Goal: Book appointment/travel/reservation

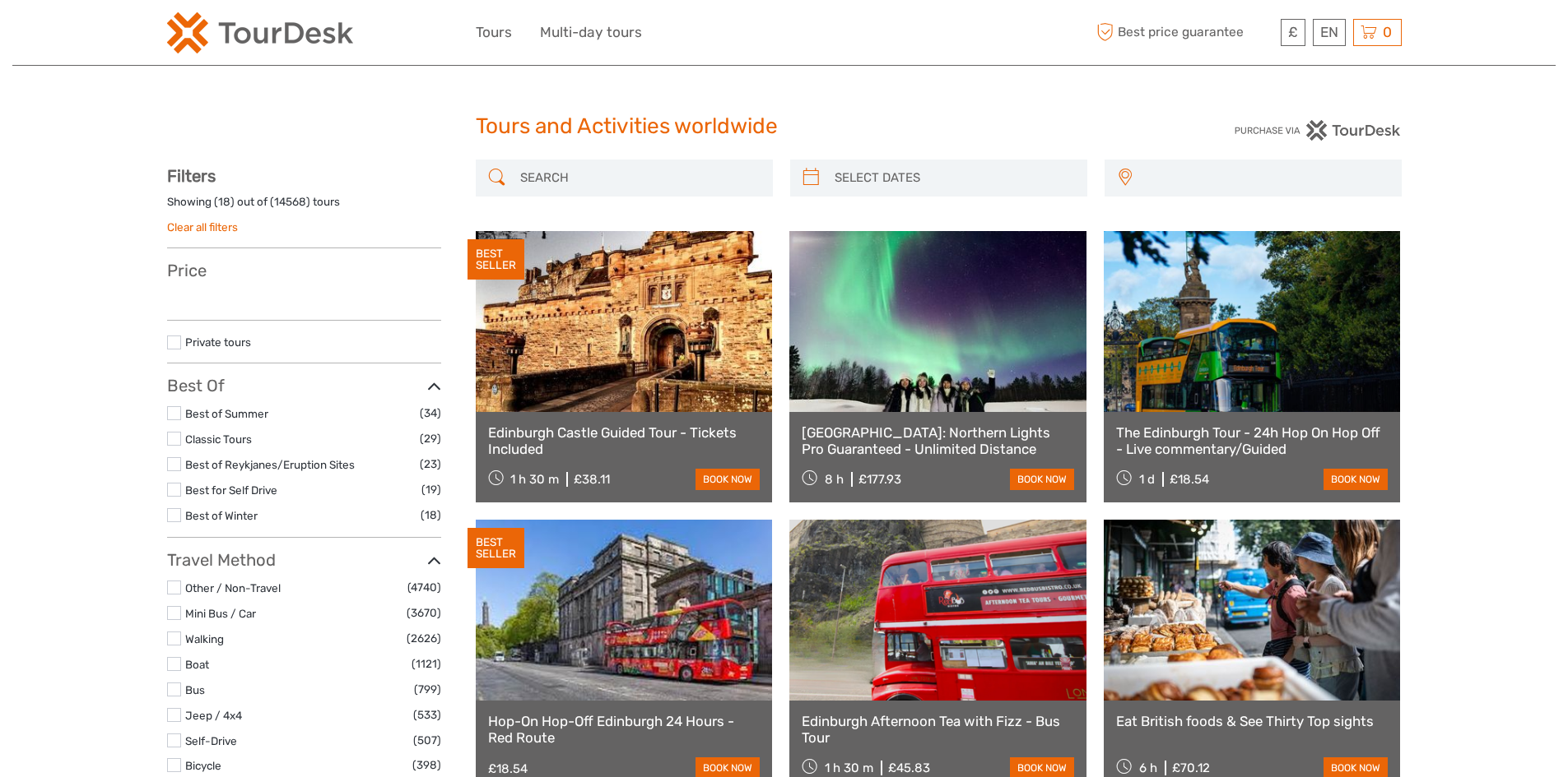
select select
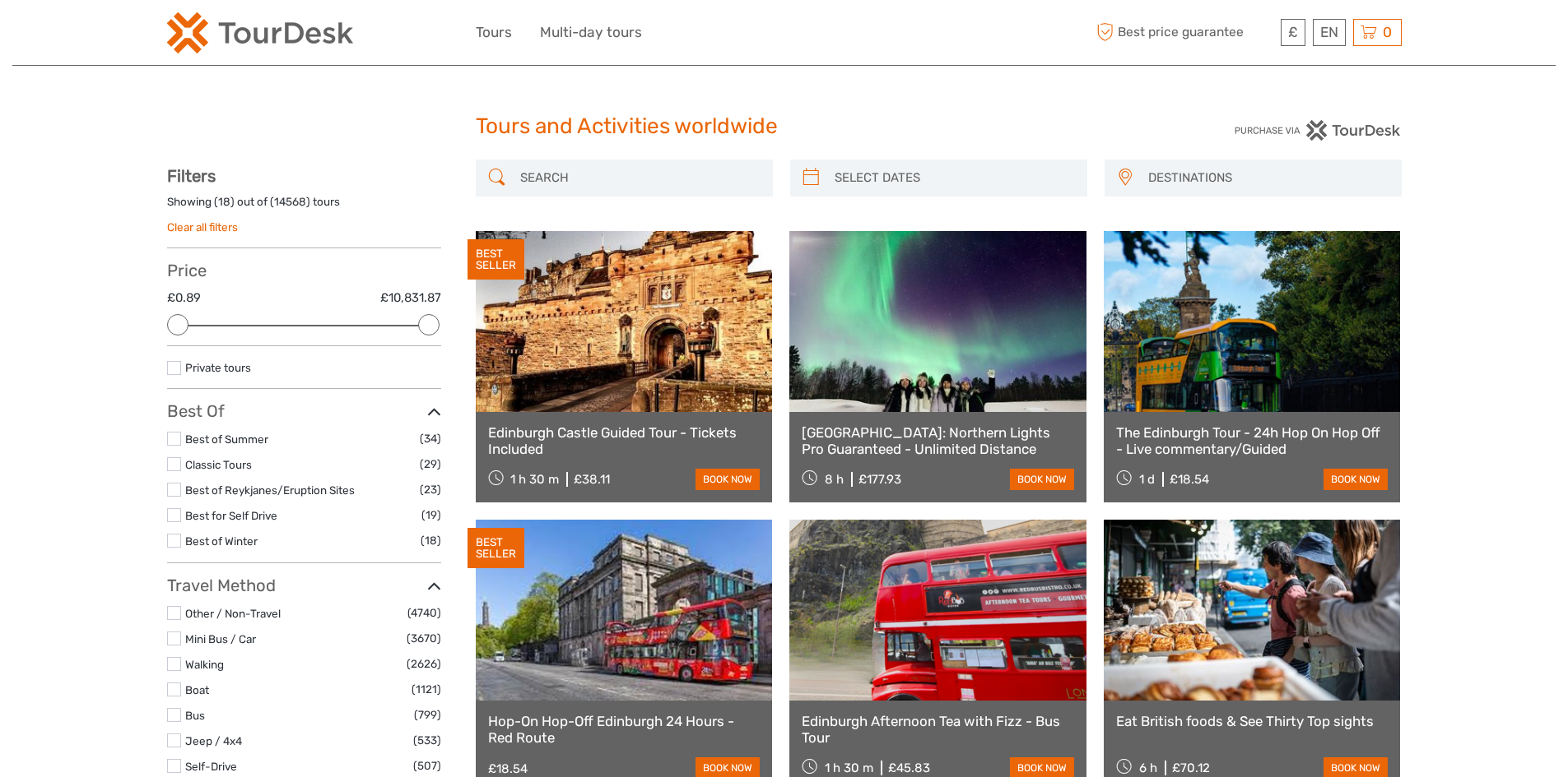
click at [575, 181] on input "search" at bounding box center [638, 177] width 251 height 29
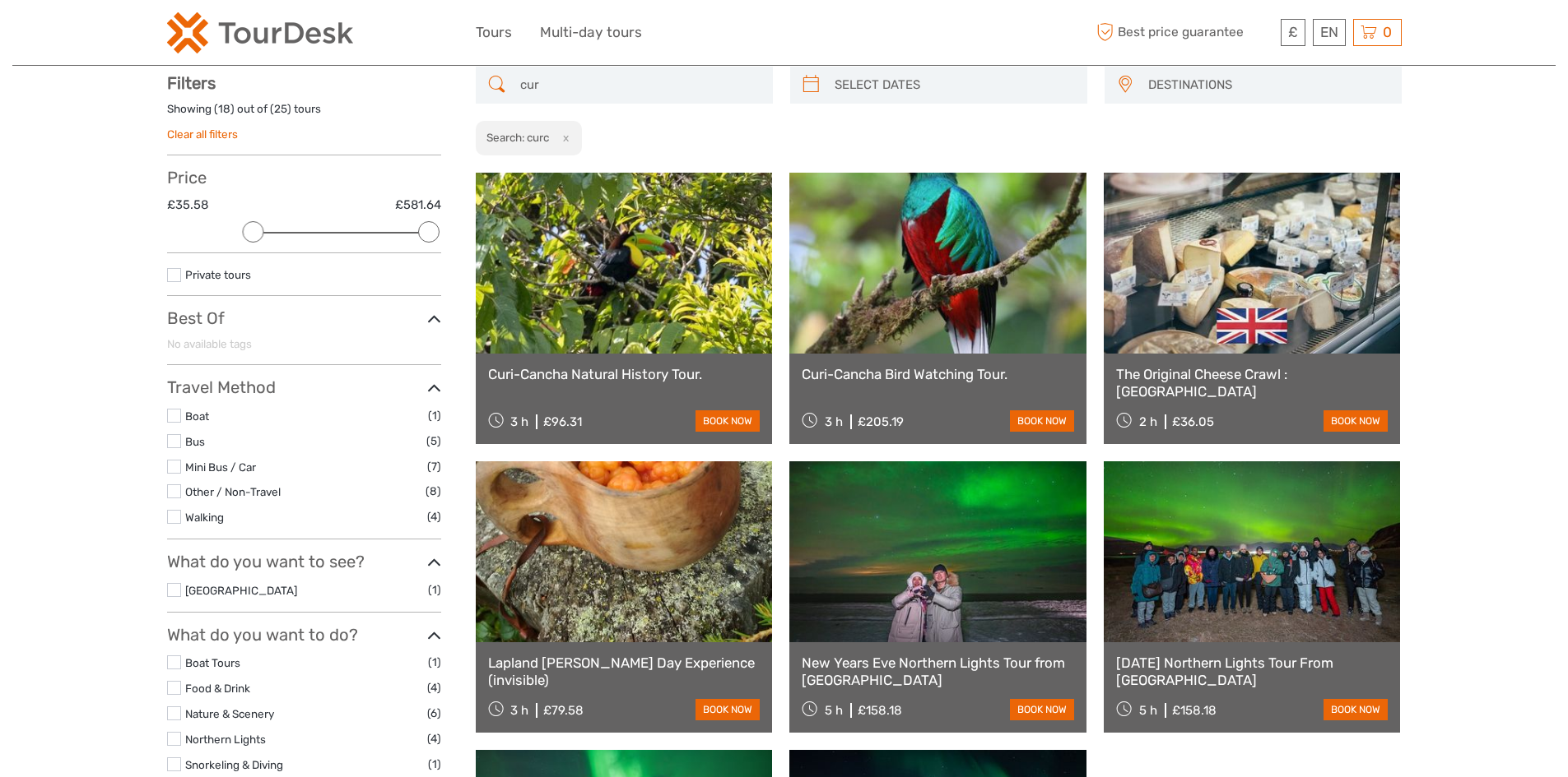
scroll to position [94, 0]
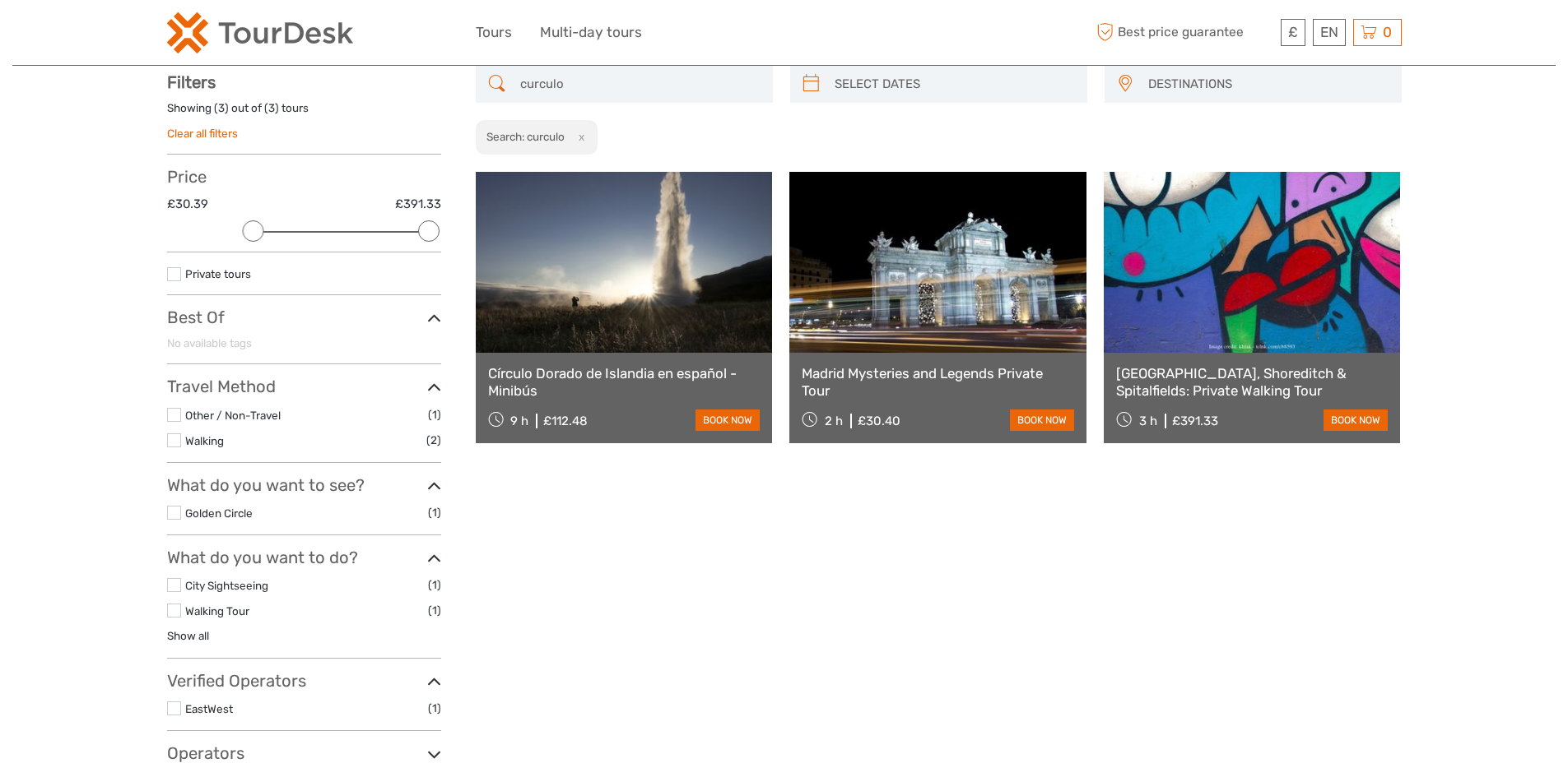
drag, startPoint x: 590, startPoint y: 82, endPoint x: 526, endPoint y: 101, distance: 66.8
click at [526, 101] on div "curculo" at bounding box center [624, 84] width 297 height 37
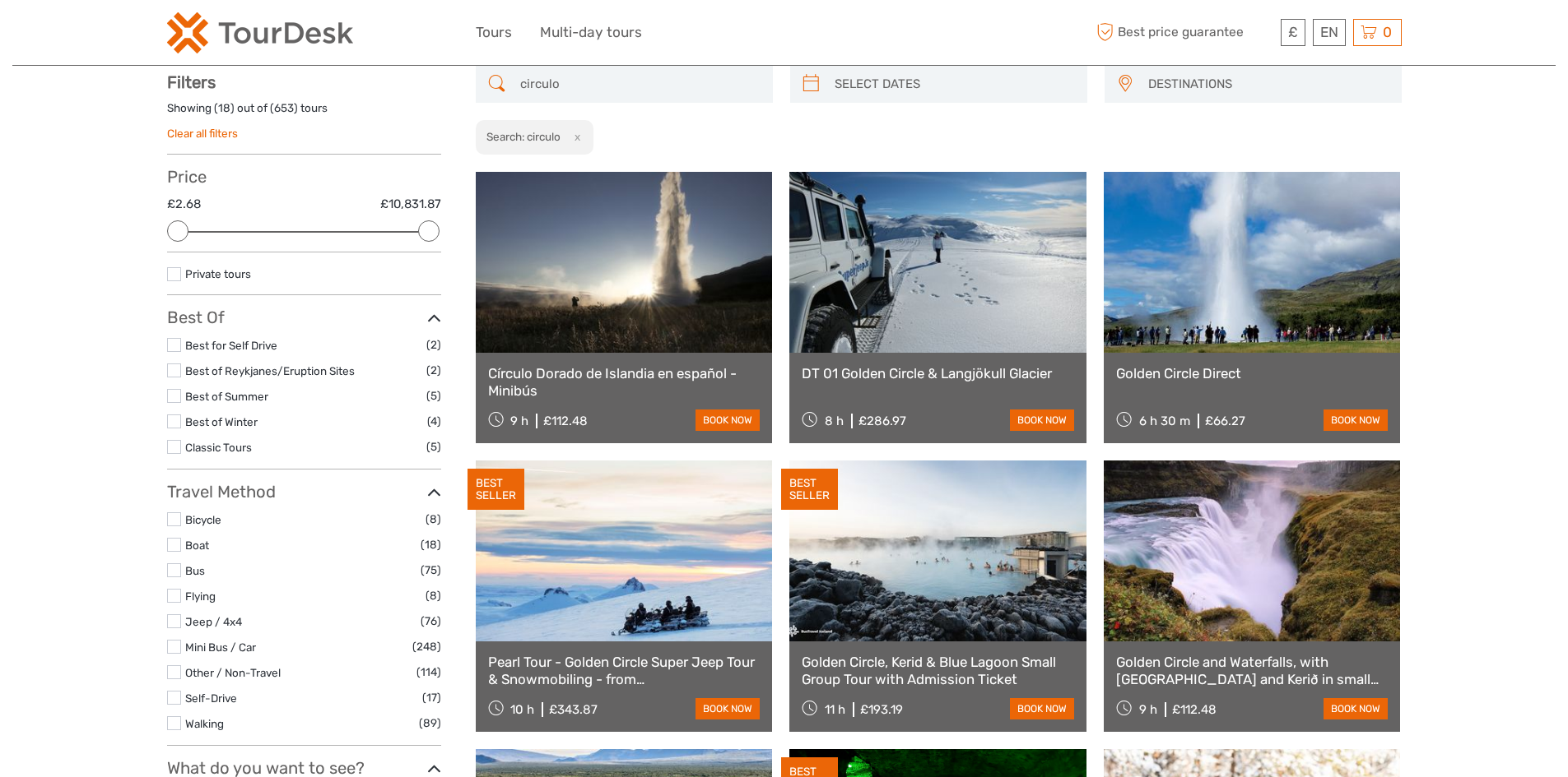
type input "circulo"
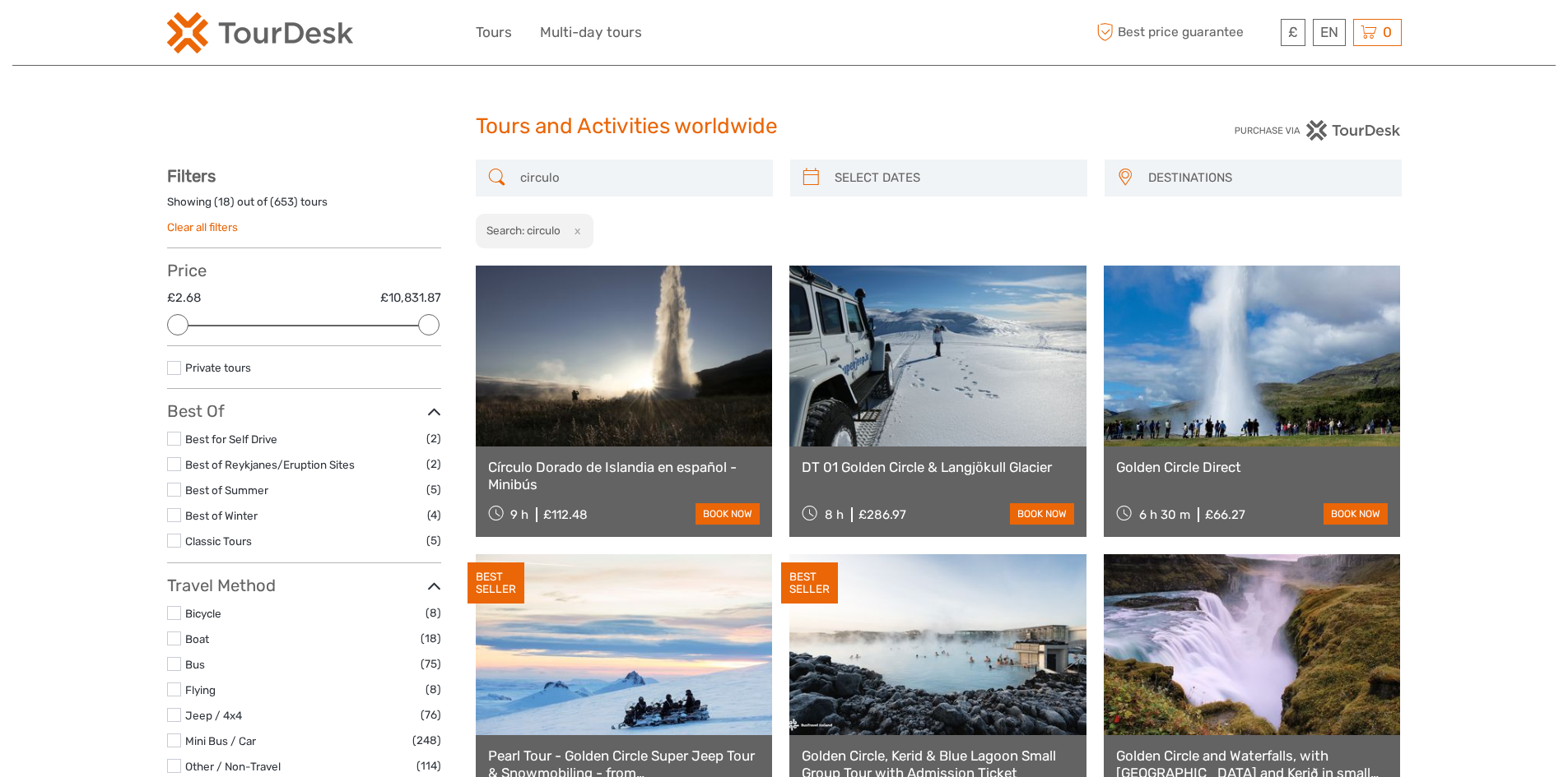
click at [623, 175] on input "circulo" at bounding box center [638, 177] width 251 height 29
click at [580, 227] on button "x" at bounding box center [574, 231] width 22 height 17
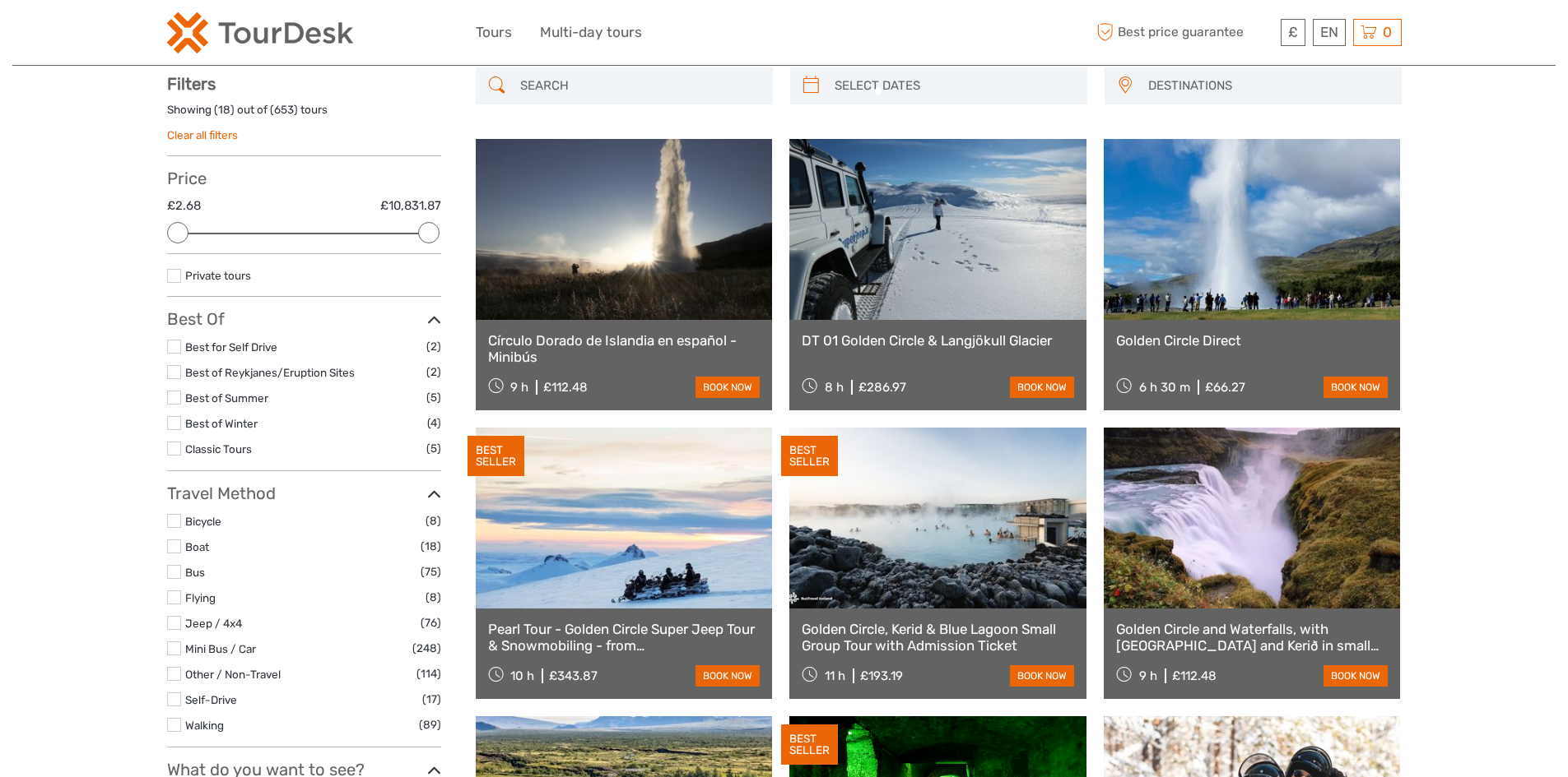
scroll to position [94, 0]
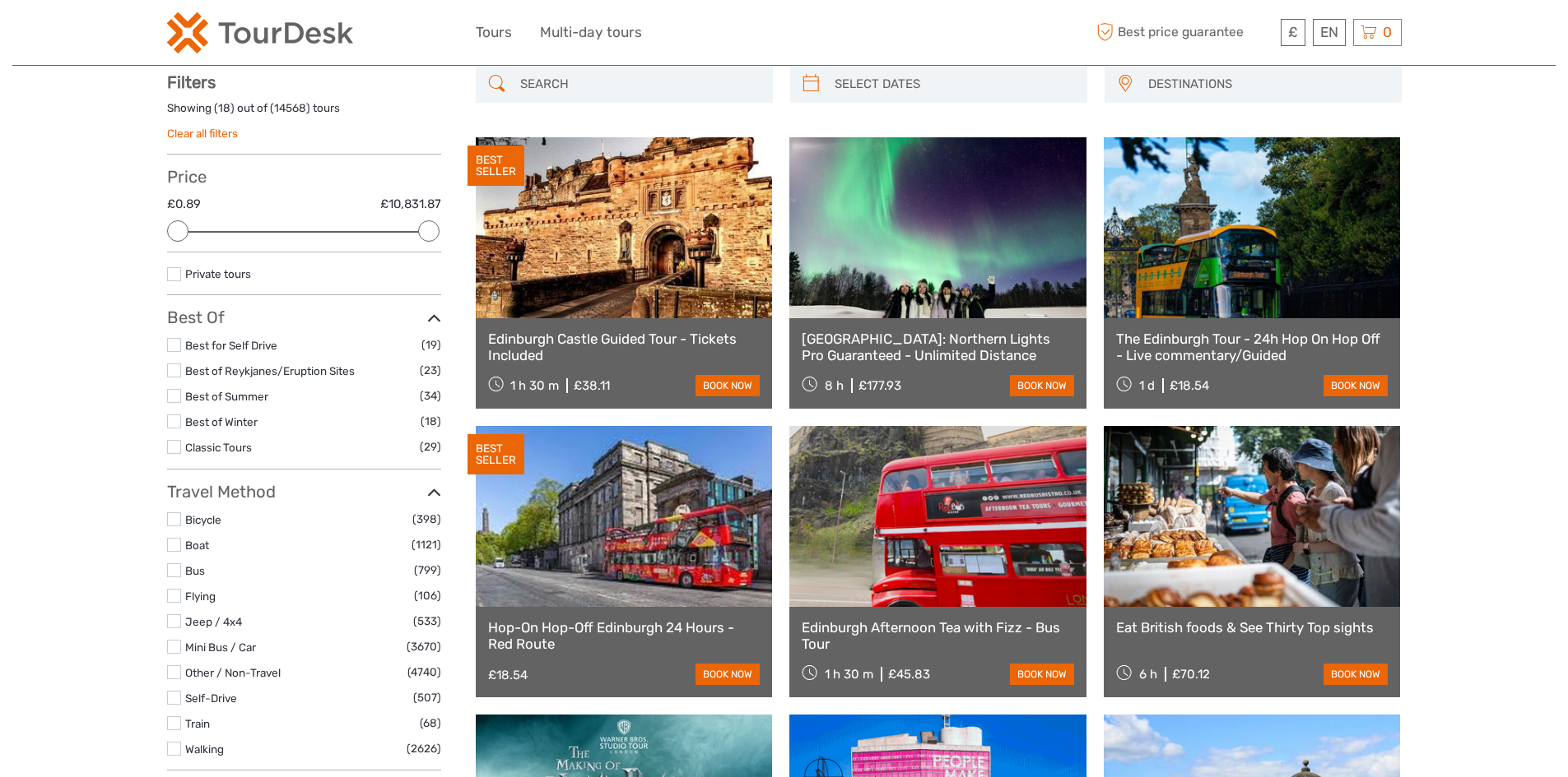
click at [556, 84] on input "search" at bounding box center [638, 84] width 251 height 29
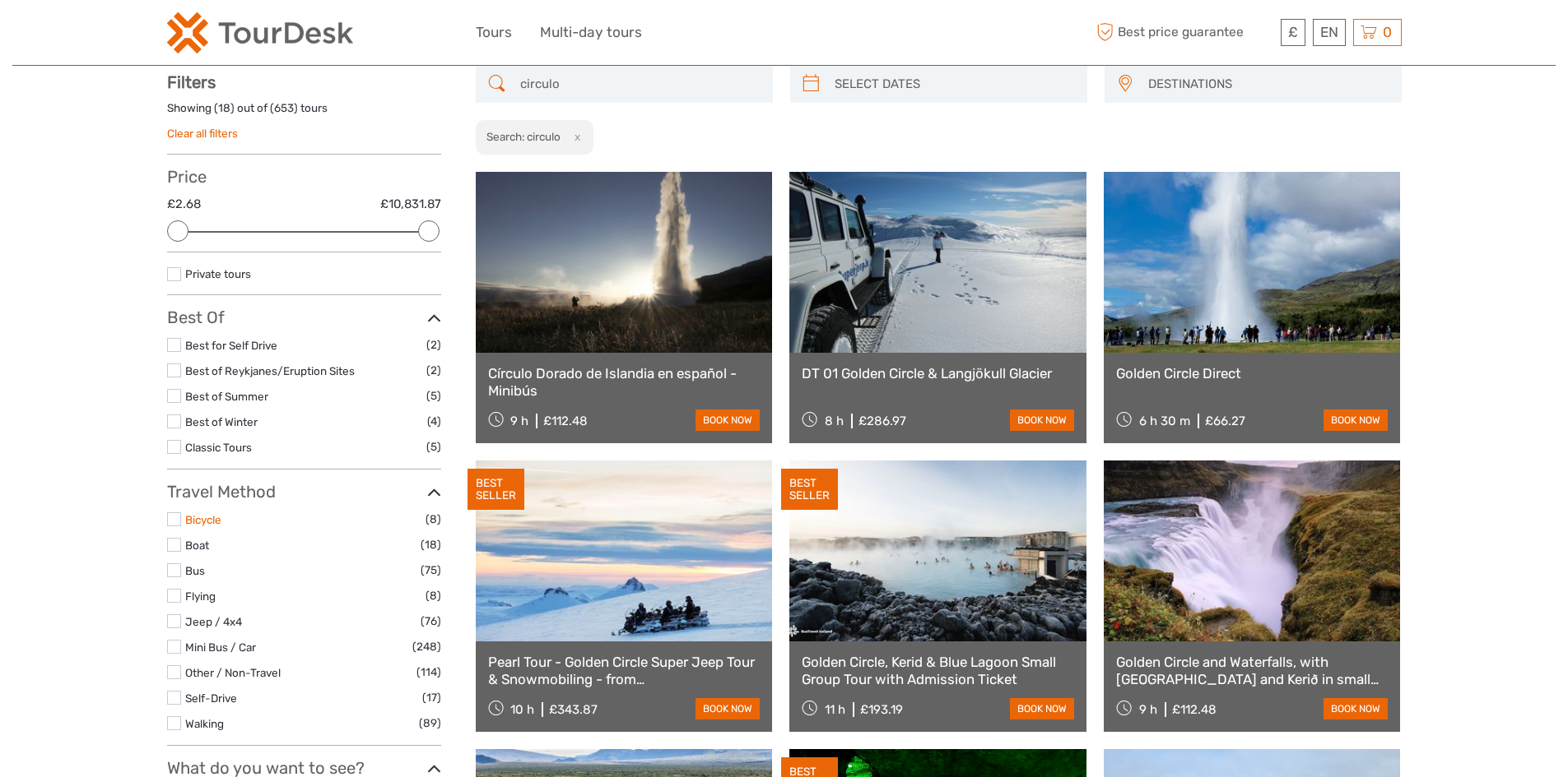
type input "circulo"
click at [202, 517] on link "Bicycle" at bounding box center [203, 519] width 36 height 13
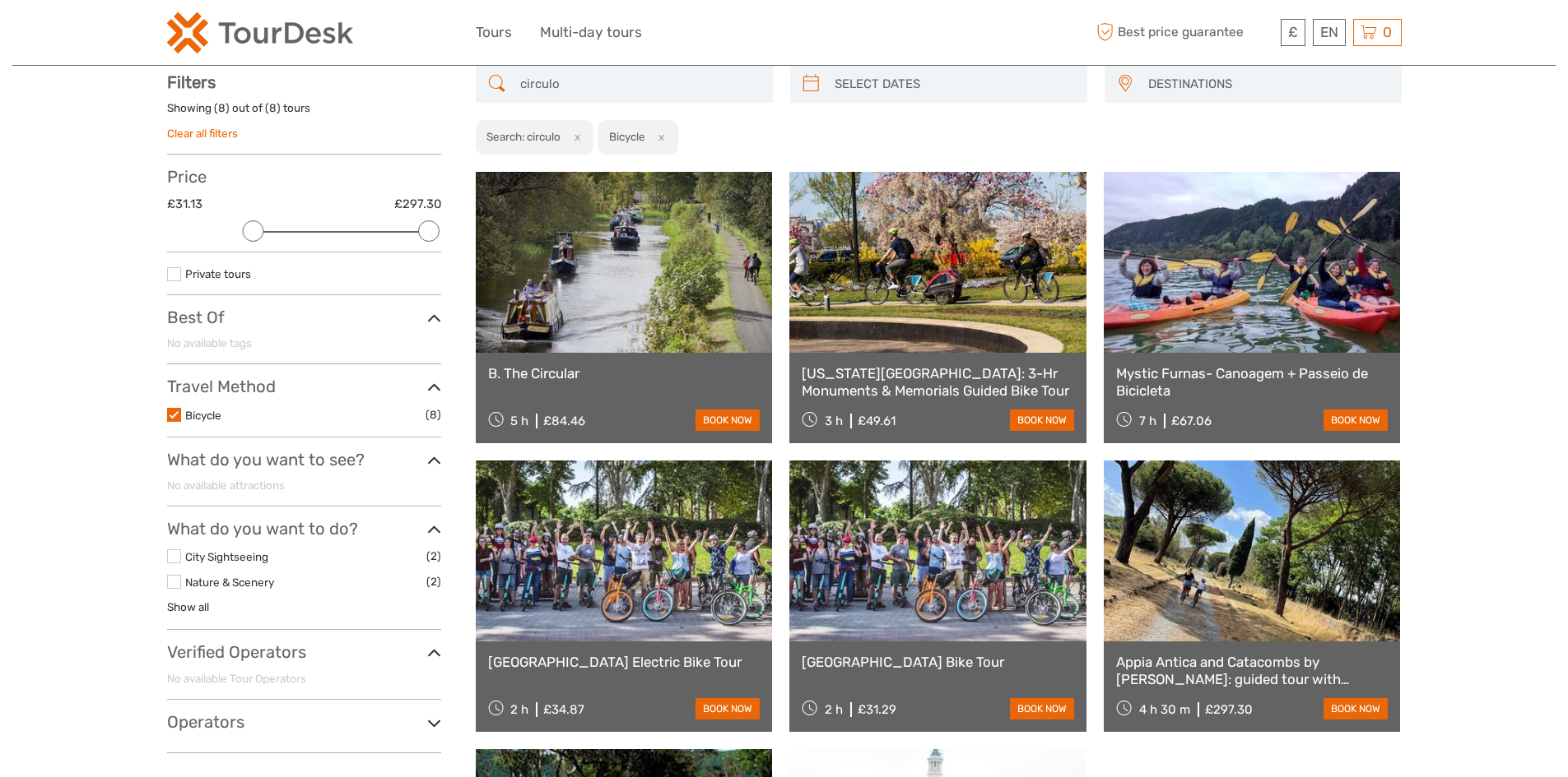
click at [173, 560] on label at bounding box center [174, 557] width 14 height 14
click at [0, 0] on input "checkbox" at bounding box center [0, 0] width 0 height 0
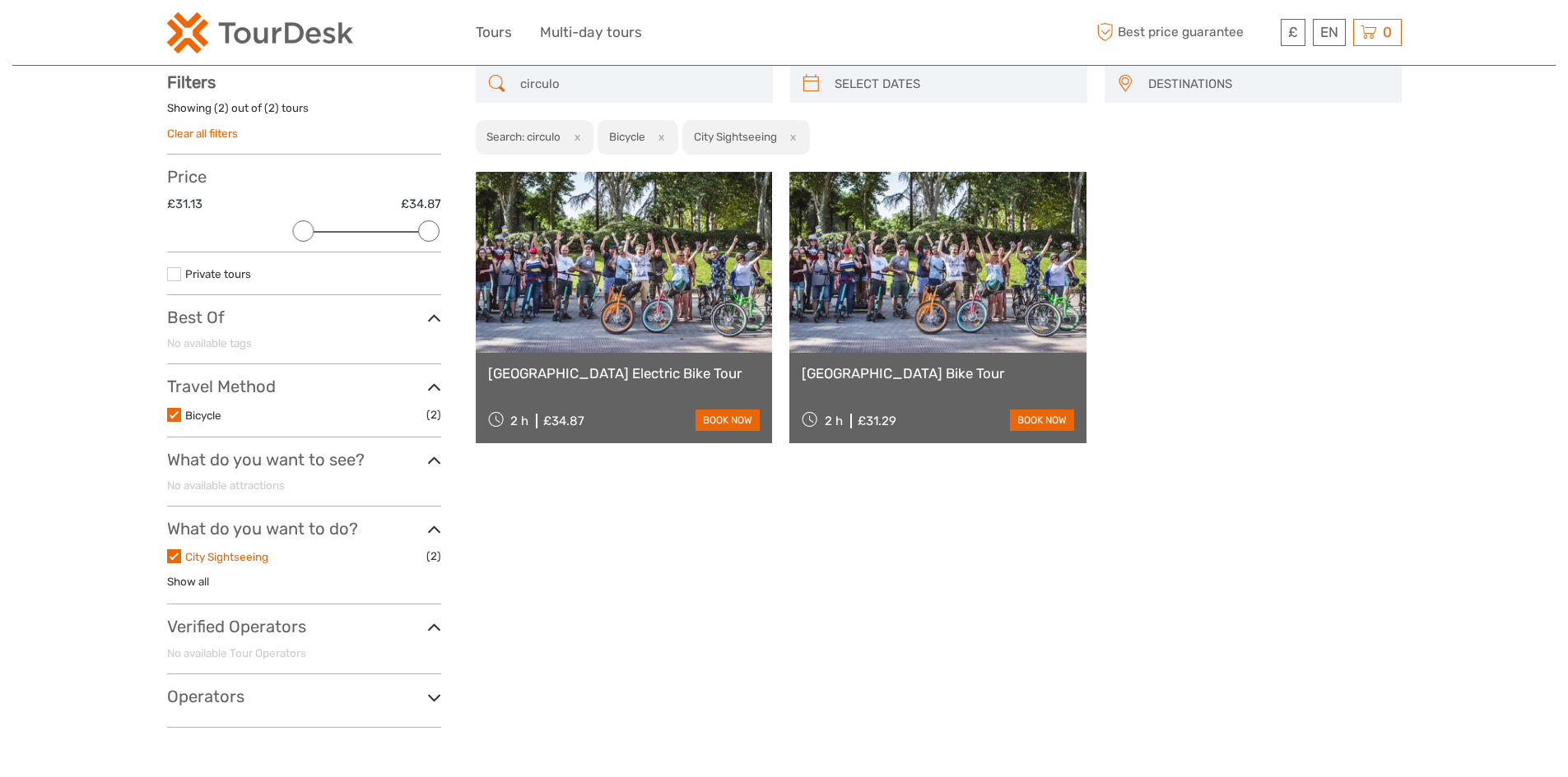
click at [230, 556] on link "City Sightseeing" at bounding box center [226, 557] width 83 height 13
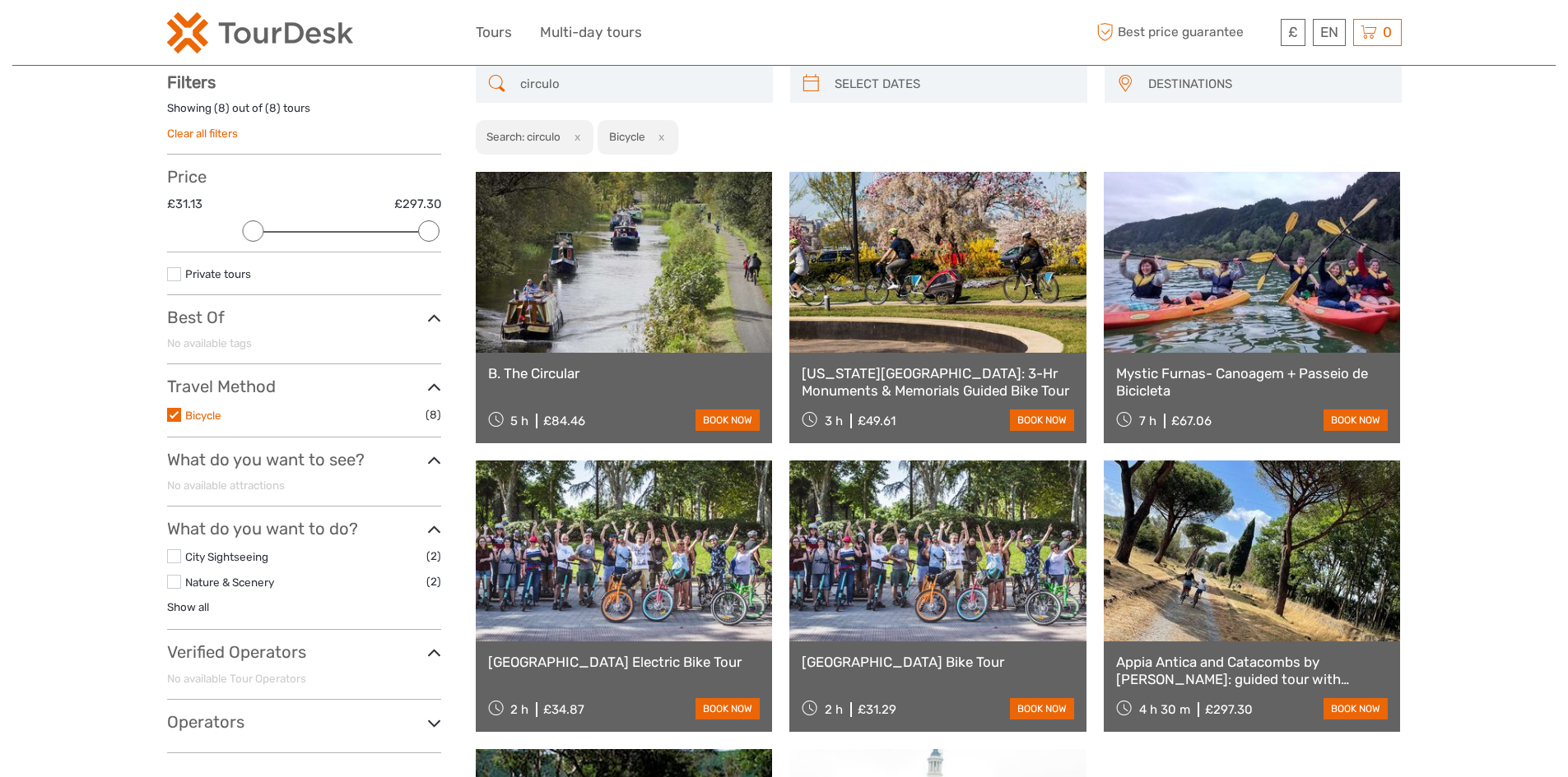
click at [196, 416] on link "Bicycle" at bounding box center [203, 415] width 36 height 13
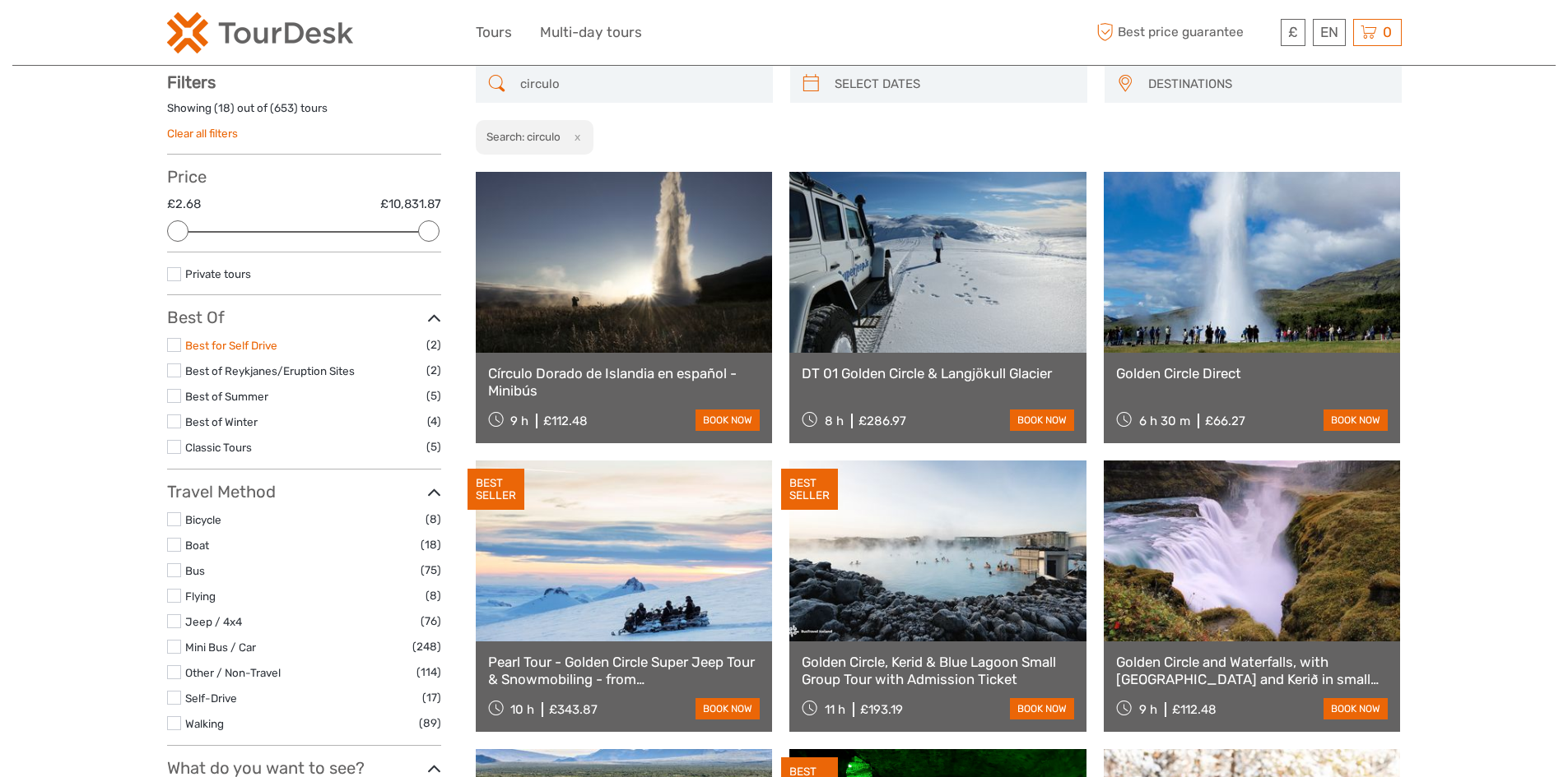
click at [231, 351] on link "Best for Self Drive" at bounding box center [231, 345] width 92 height 13
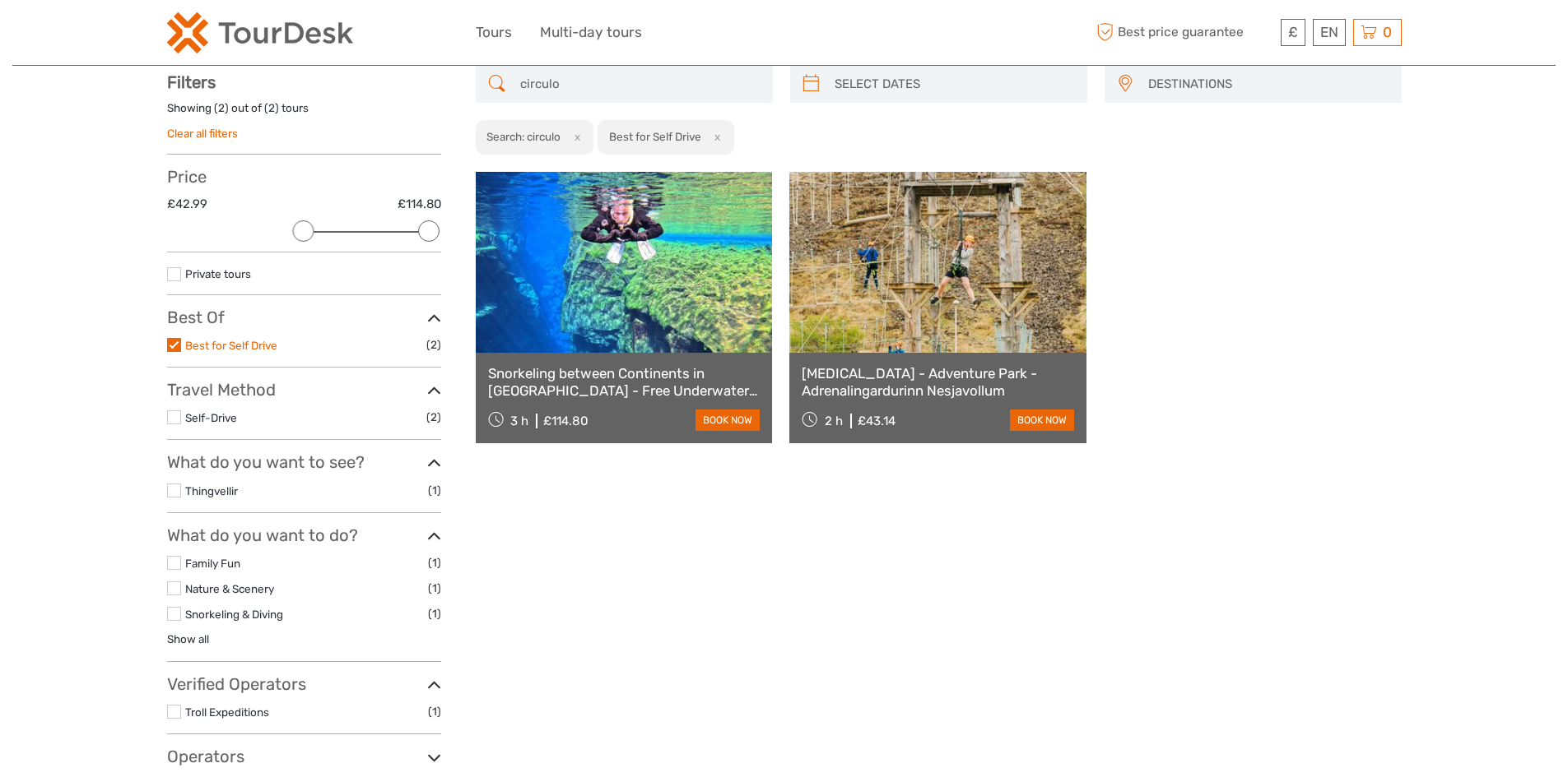
click at [213, 343] on link "Best for Self Drive" at bounding box center [231, 345] width 92 height 13
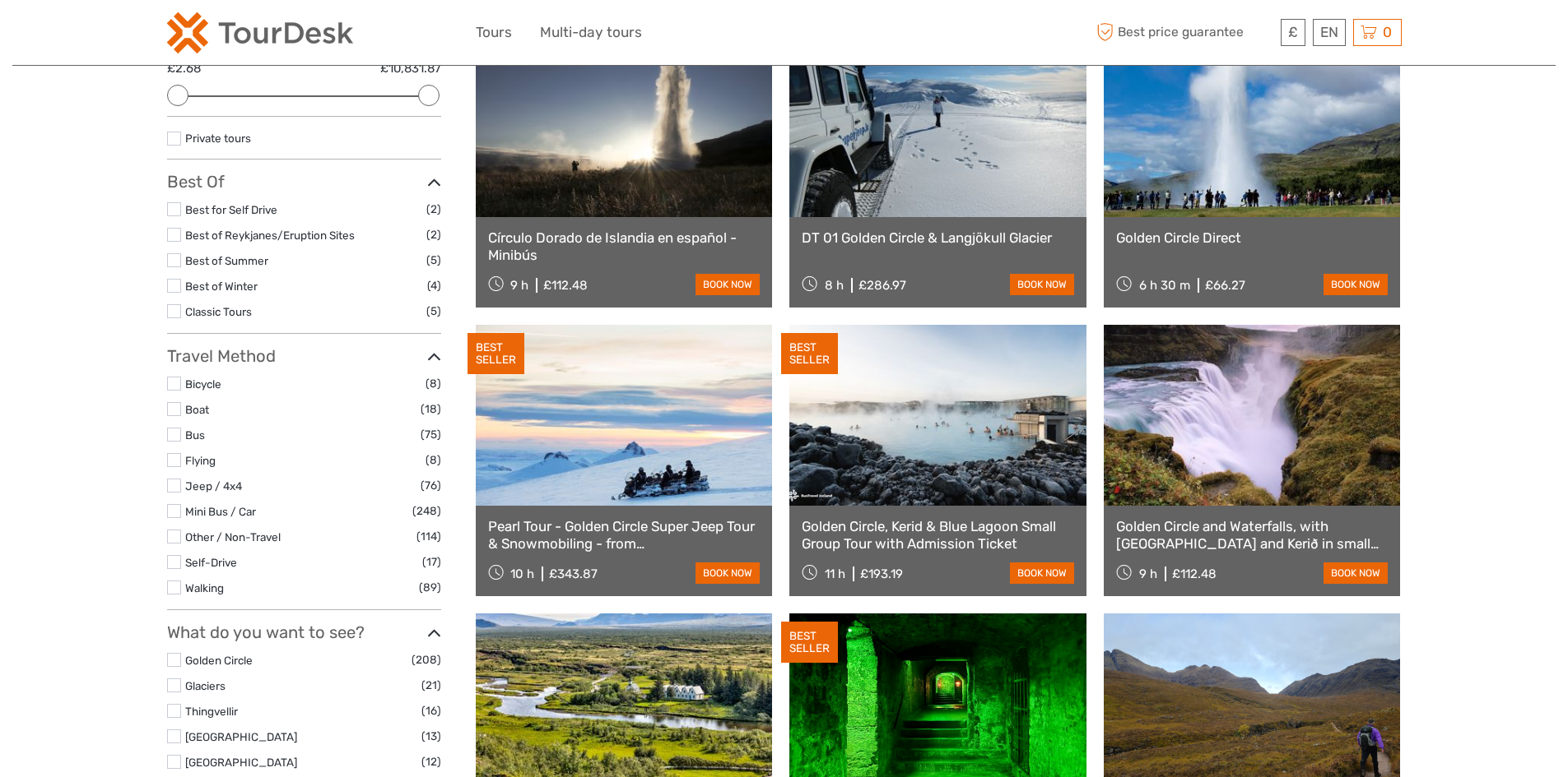
scroll to position [259, 0]
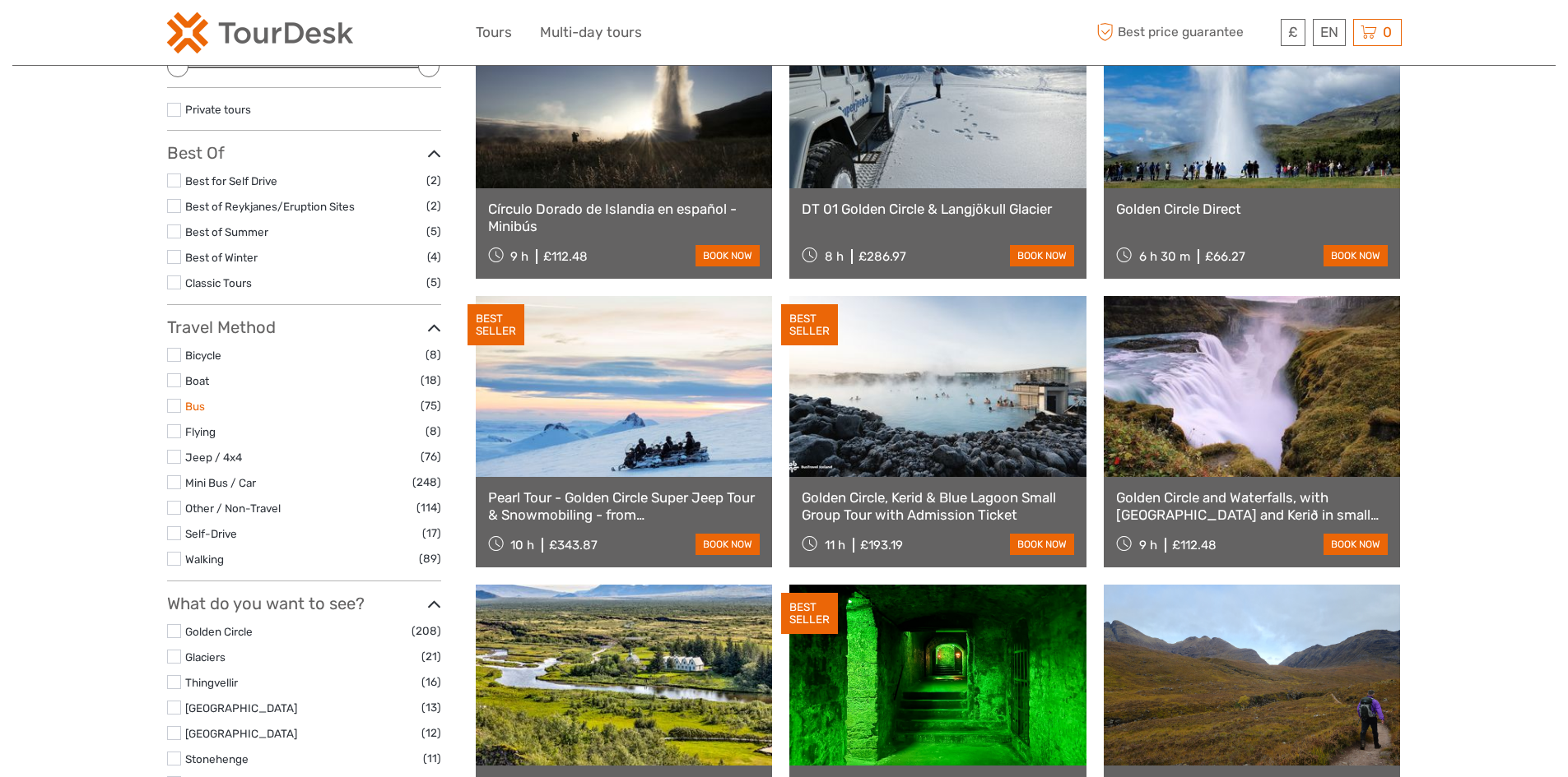
click at [191, 408] on link "Bus" at bounding box center [195, 406] width 20 height 13
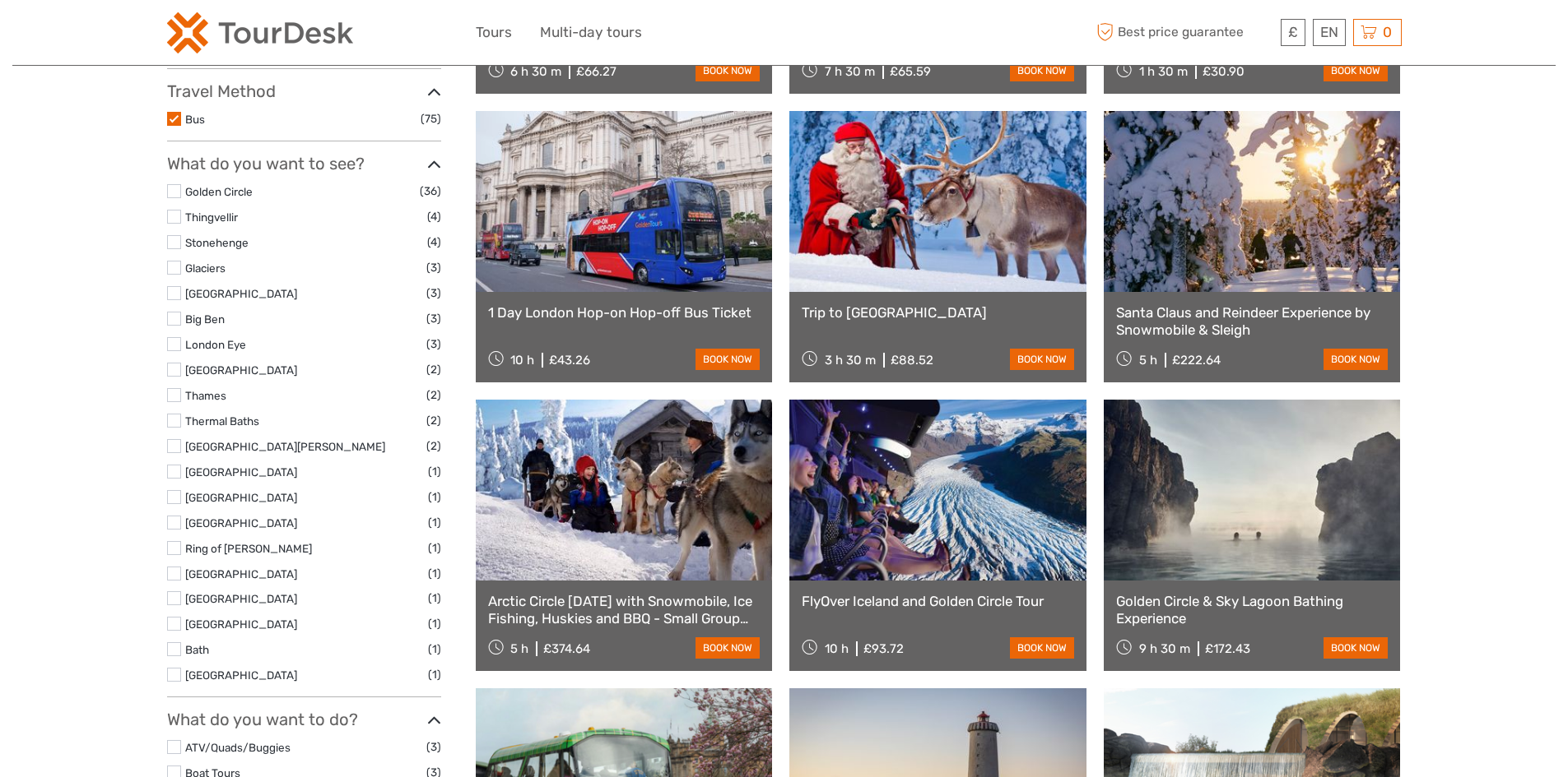
scroll to position [341, 0]
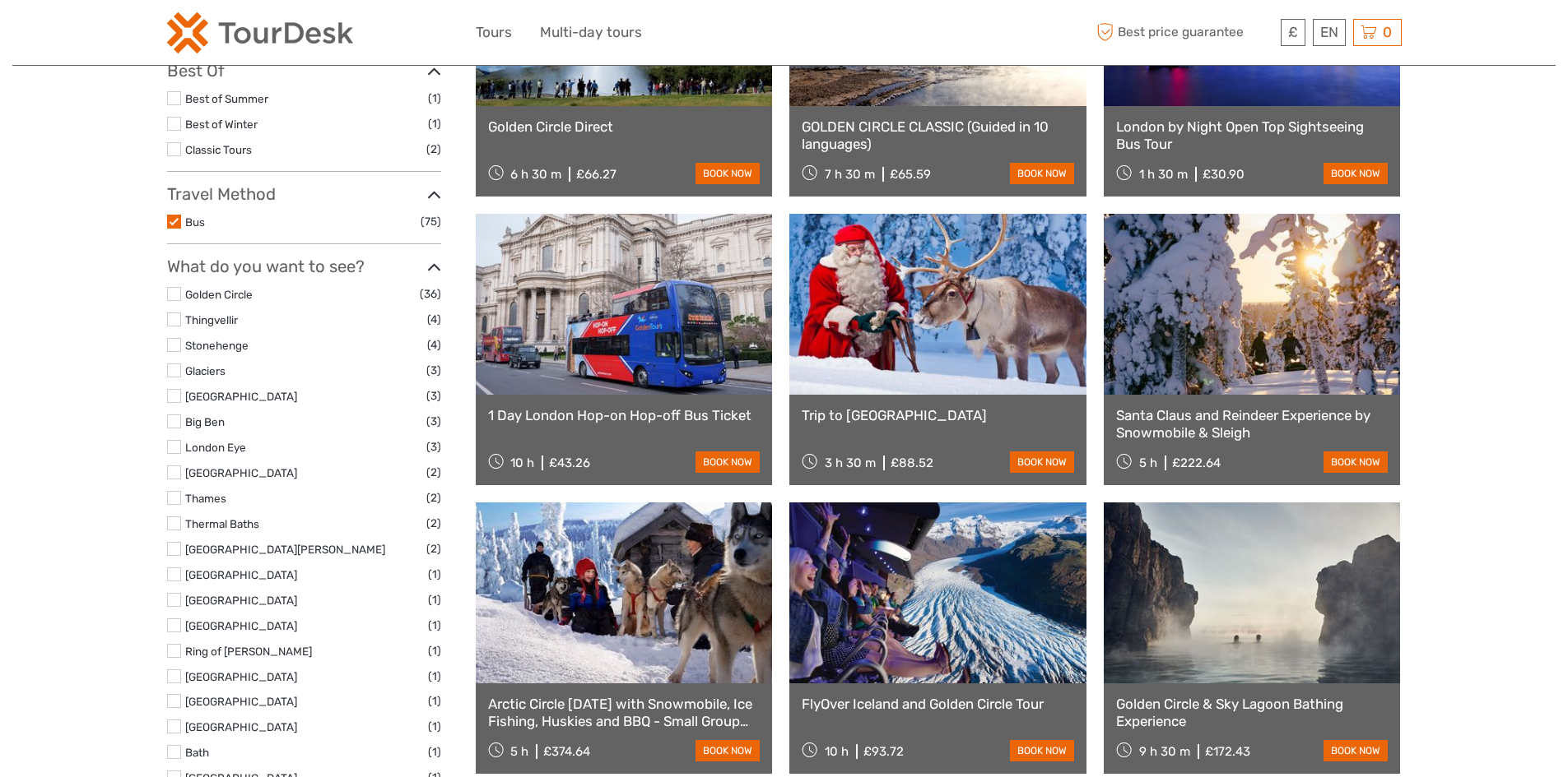
click at [176, 343] on label at bounding box center [174, 345] width 14 height 14
click at [0, 0] on input "checkbox" at bounding box center [0, 0] width 0 height 0
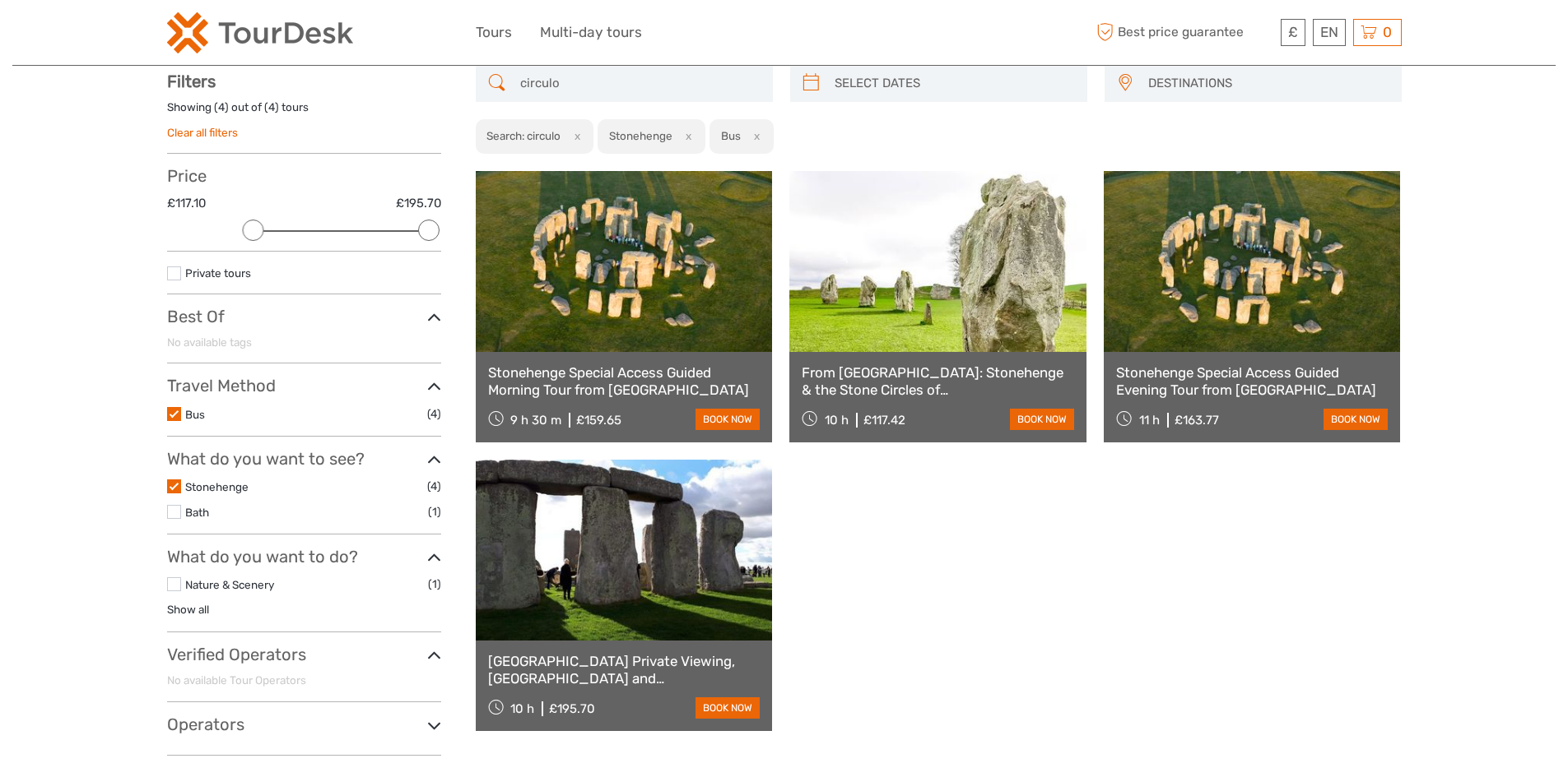
scroll to position [94, 0]
click at [233, 581] on link "Nature & Scenery" at bounding box center [230, 586] width 89 height 13
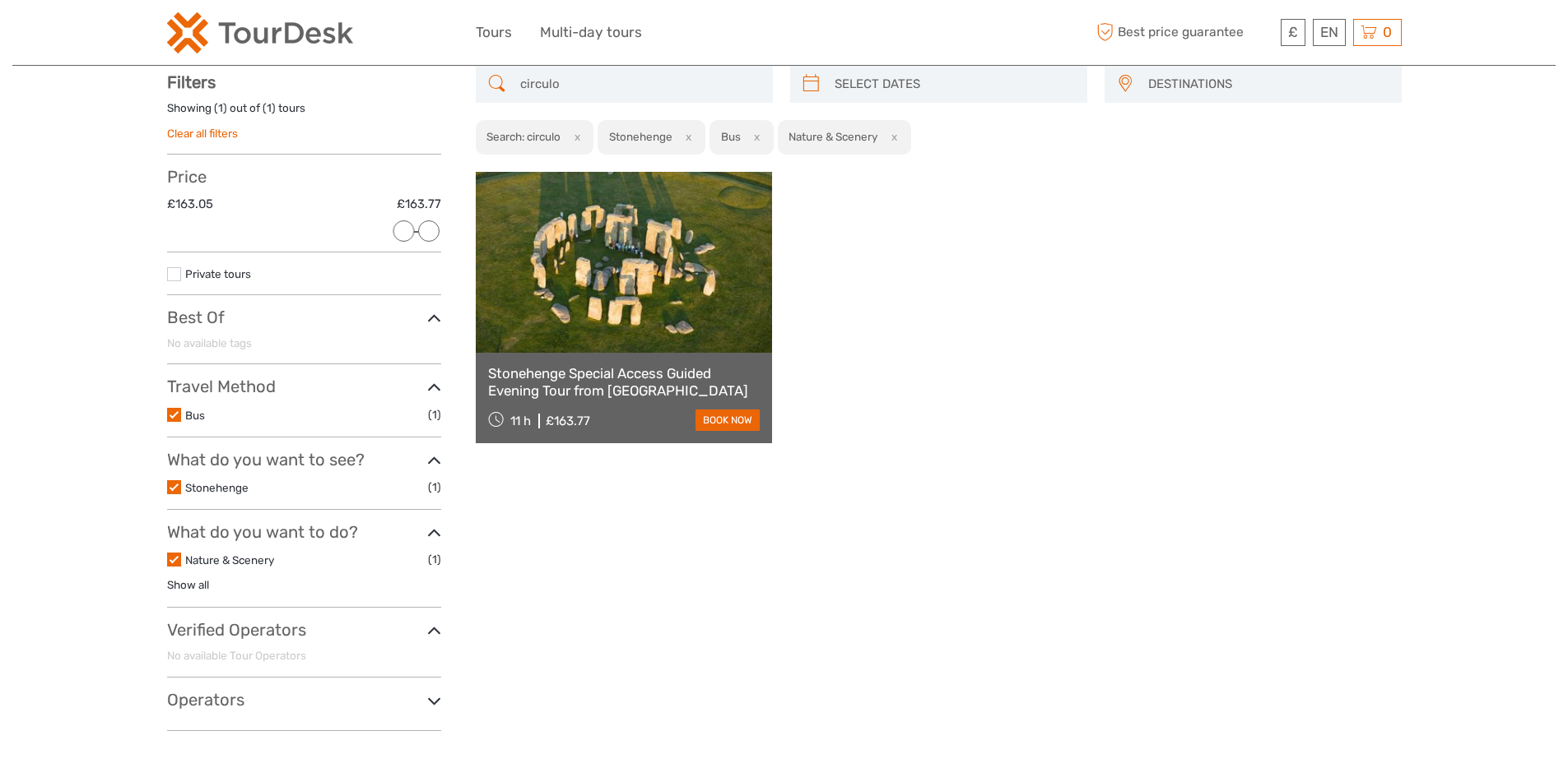
click at [217, 552] on label "Nature & Scenery" at bounding box center [307, 561] width 243 height 19
click at [0, 0] on input "checkbox" at bounding box center [0, 0] width 0 height 0
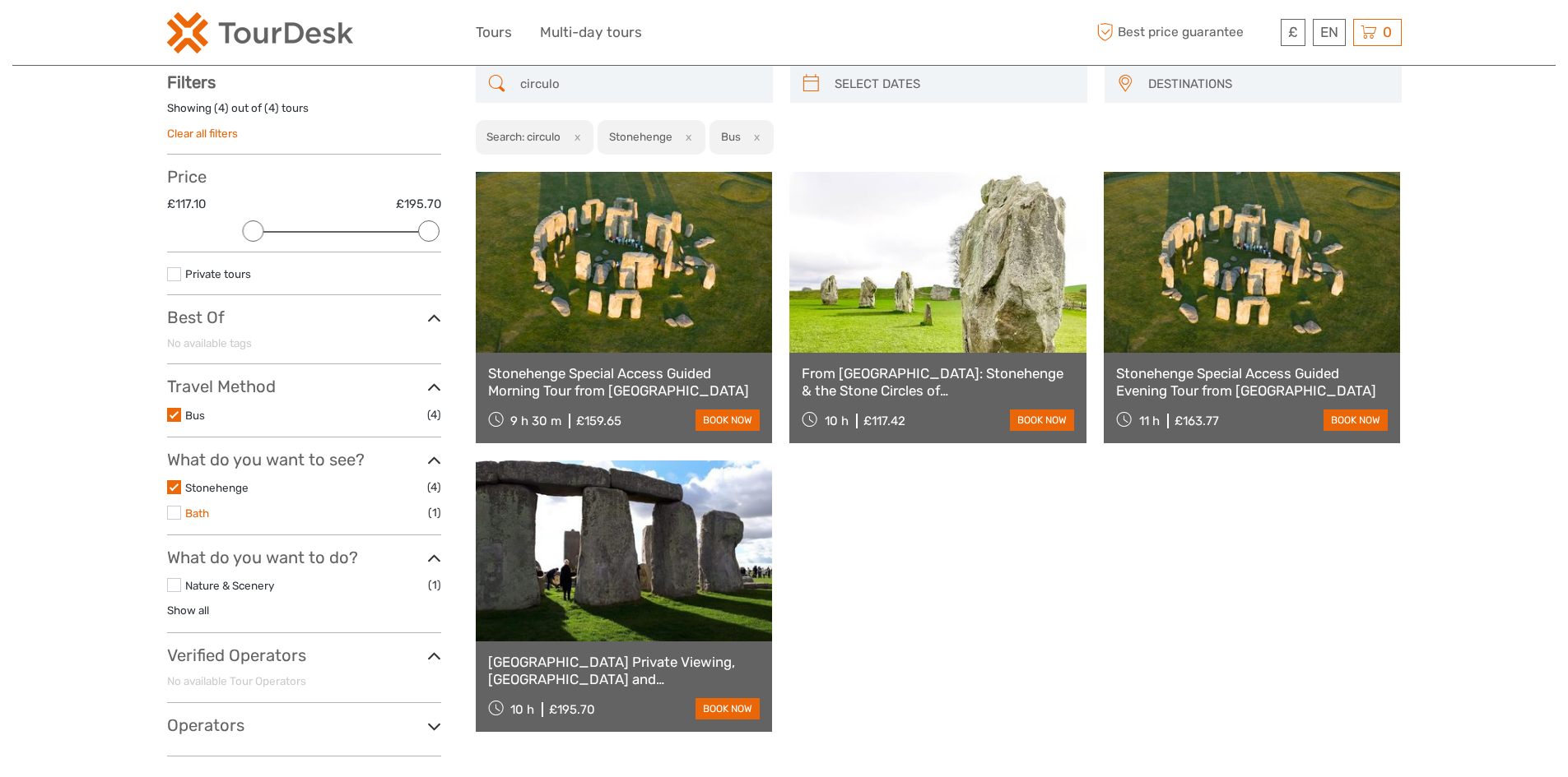
click at [199, 517] on link "Bath" at bounding box center [197, 513] width 24 height 13
click at [198, 416] on link "Bus" at bounding box center [195, 415] width 20 height 13
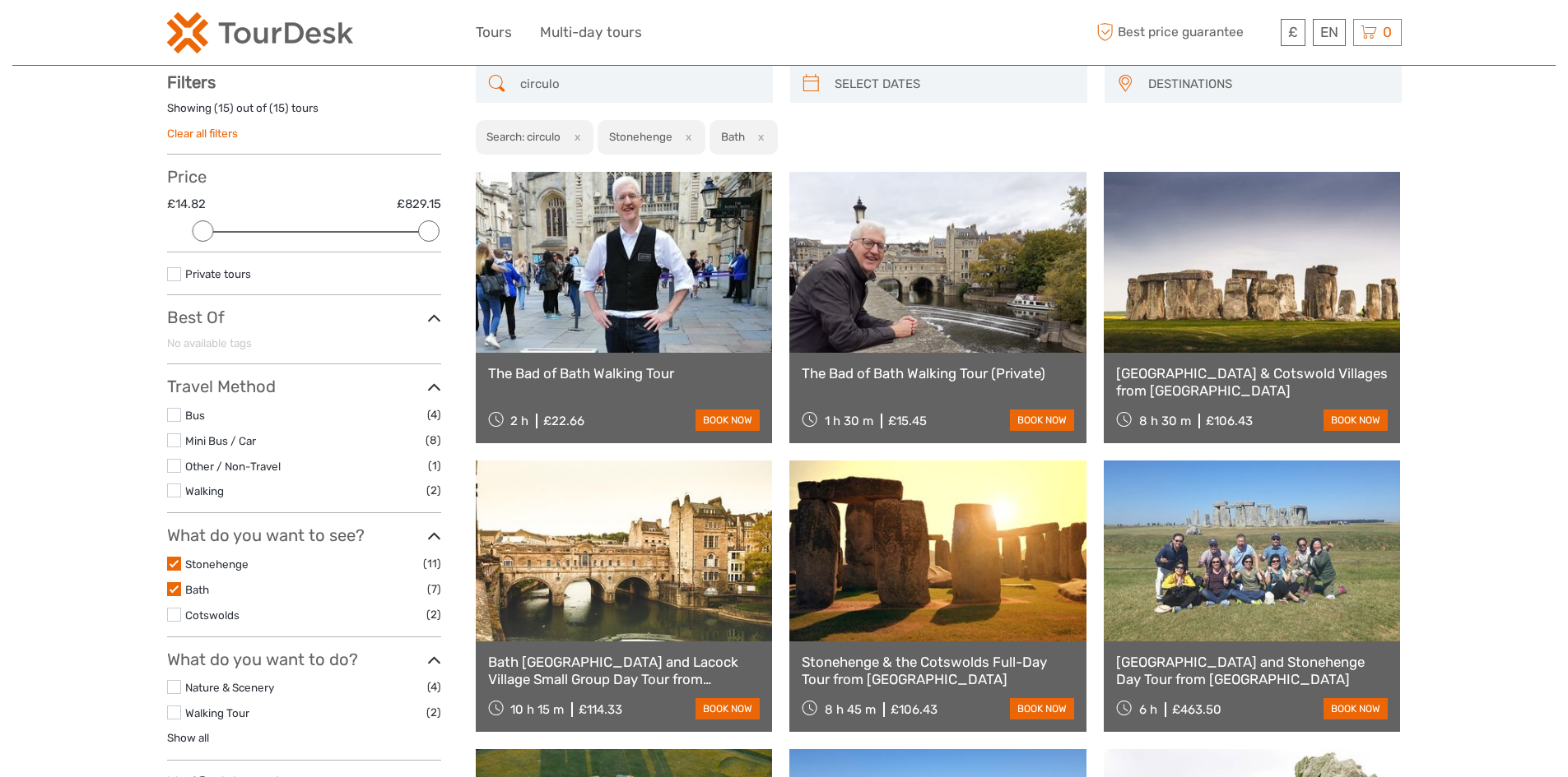
click at [173, 441] on label at bounding box center [174, 441] width 14 height 14
click at [0, 0] on input "checkbox" at bounding box center [0, 0] width 0 height 0
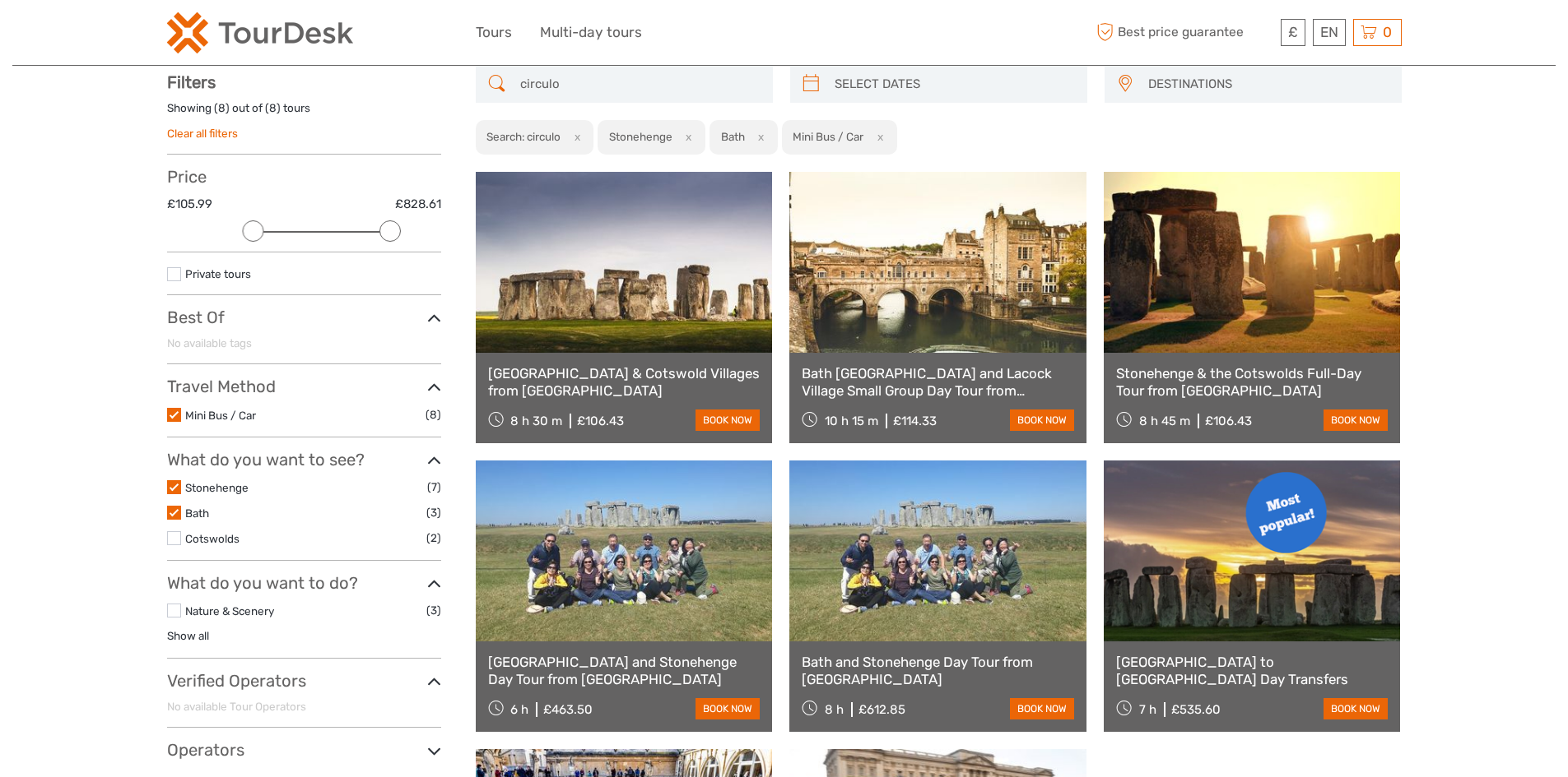
drag, startPoint x: 430, startPoint y: 229, endPoint x: 392, endPoint y: 238, distance: 39.1
click at [392, 238] on div at bounding box center [390, 231] width 21 height 21
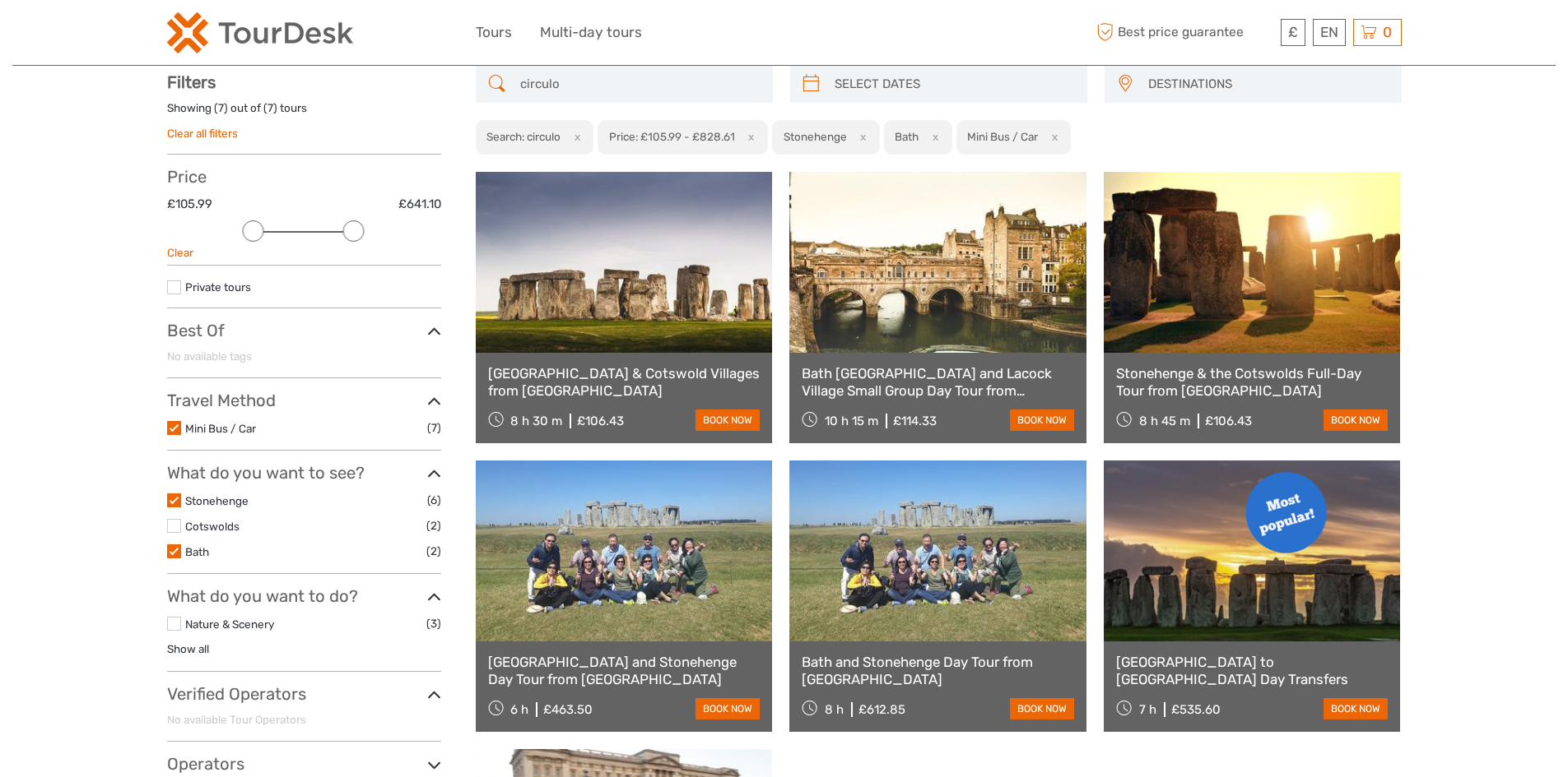
drag, startPoint x: 393, startPoint y: 236, endPoint x: 347, endPoint y: 231, distance: 46.3
click at [347, 231] on div at bounding box center [353, 231] width 21 height 21
